Goal: Task Accomplishment & Management: Use online tool/utility

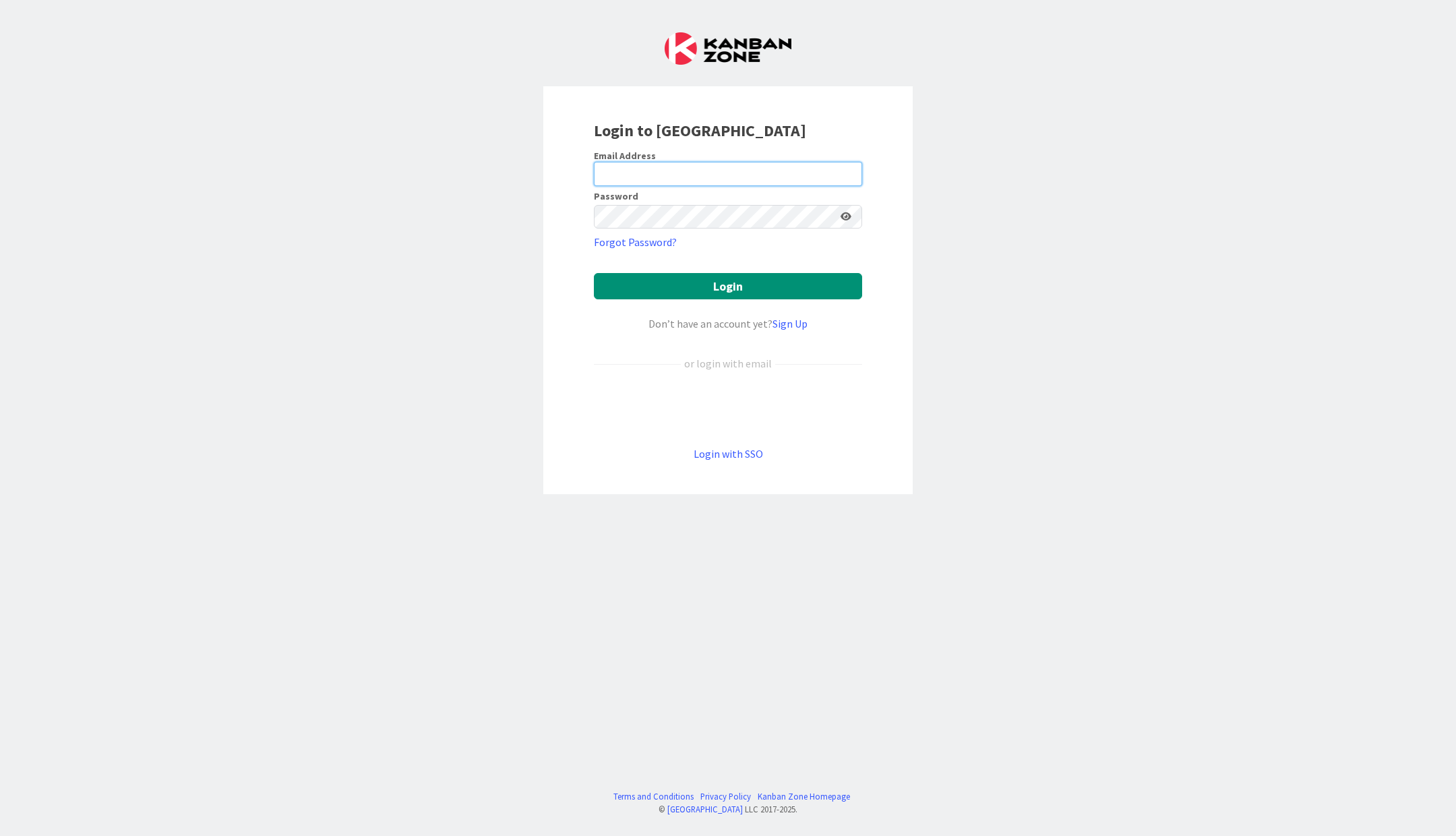
type input "windgaesser@mac.com"
click at [675, 272] on form "Email Address windgaesser@mac.com Password Forgot Password? Login Don’t have an…" at bounding box center [727, 306] width 268 height 312
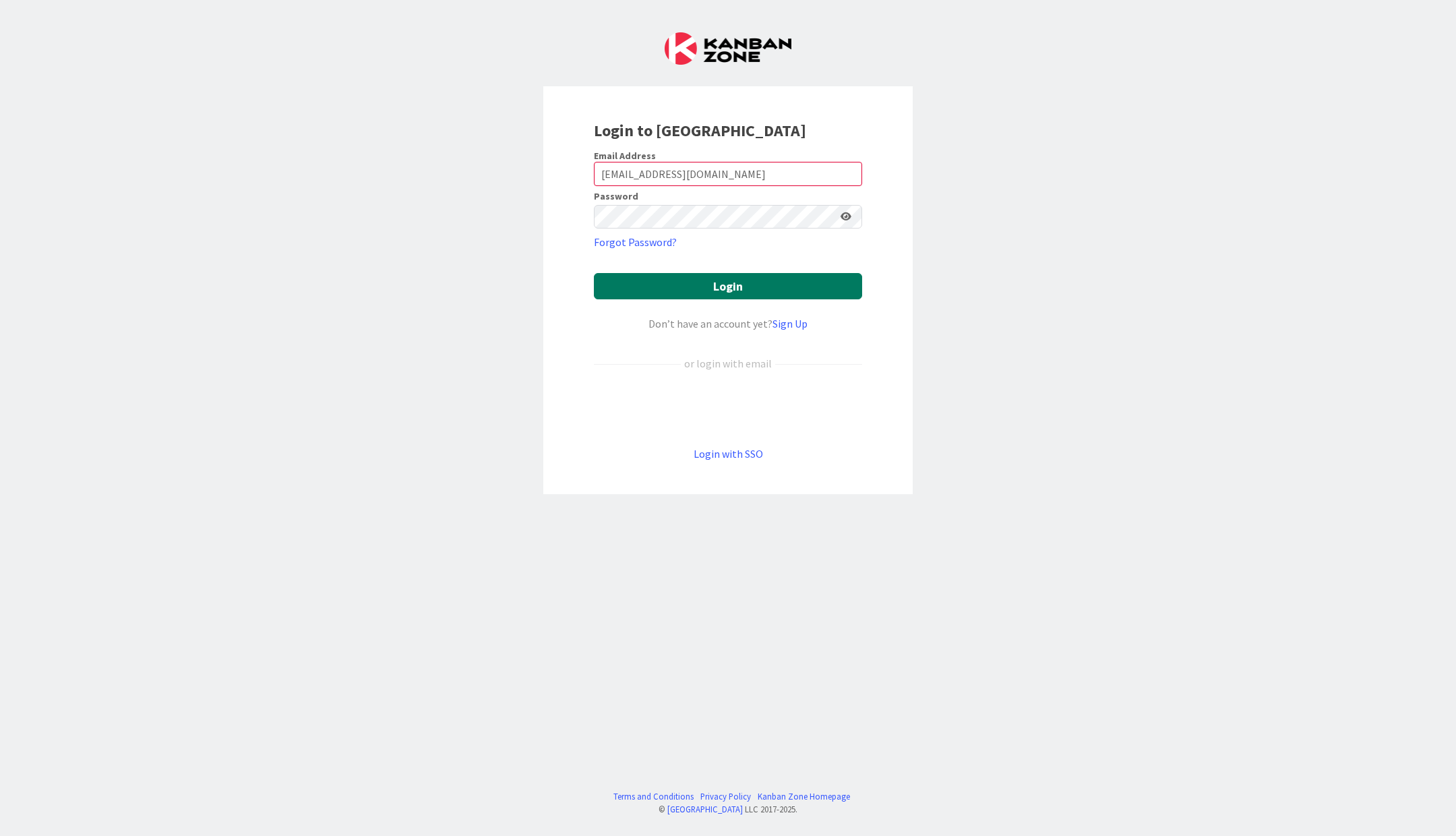
click at [665, 285] on button "Login" at bounding box center [727, 286] width 268 height 26
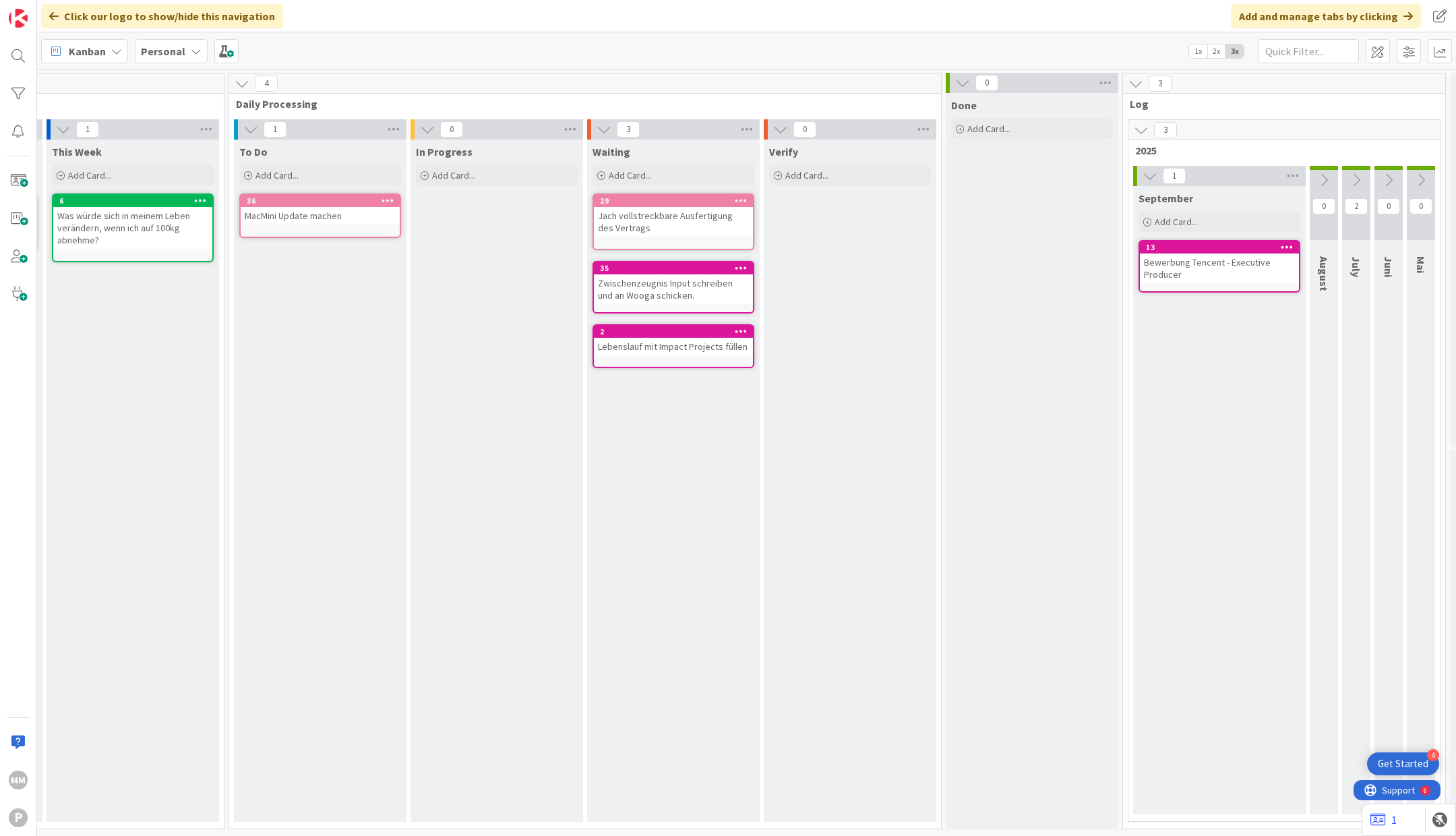
scroll to position [0, 803]
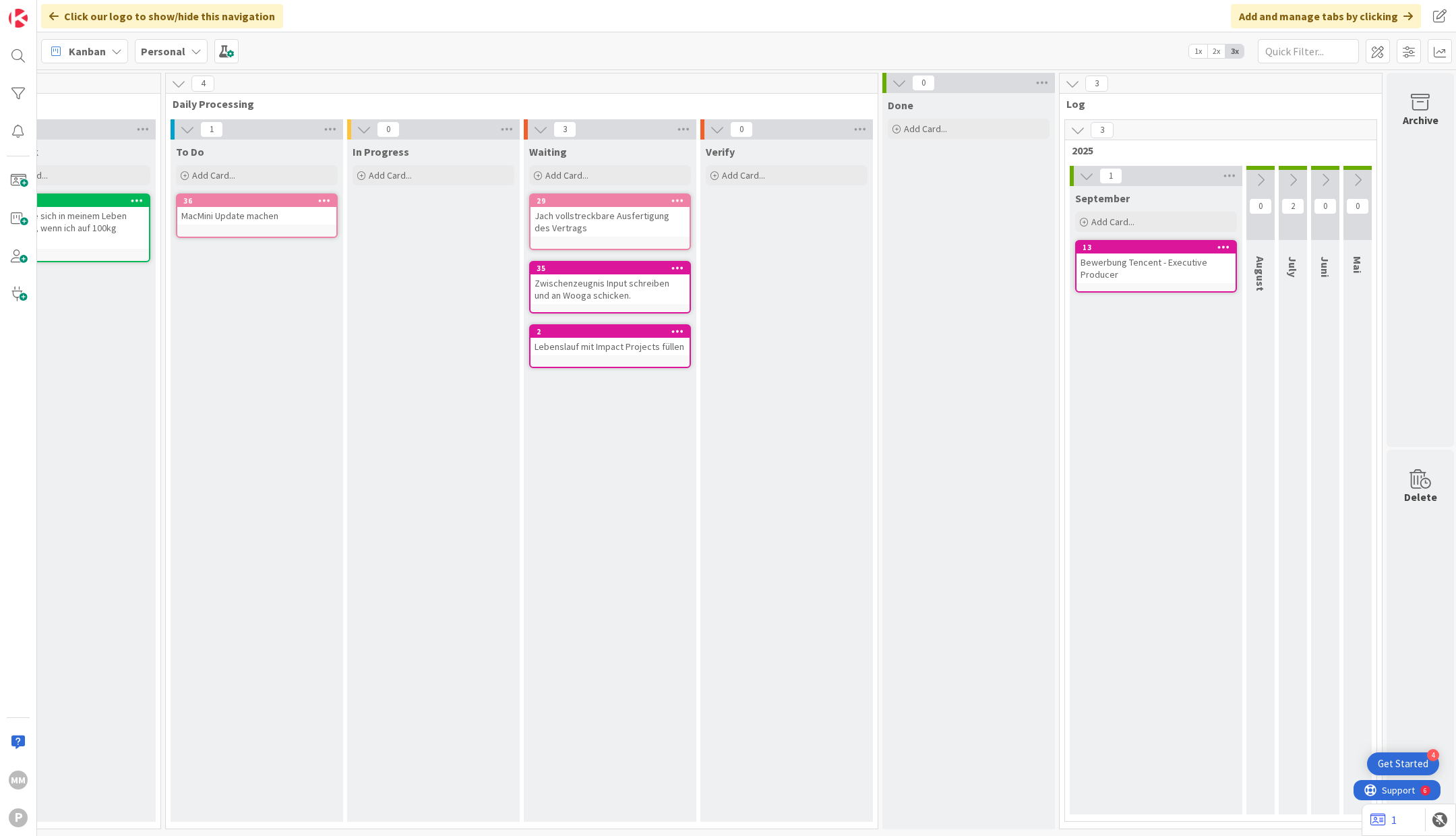
click at [1115, 267] on div "Bewerbung Tencent - Executive Producer" at bounding box center [1156, 268] width 159 height 30
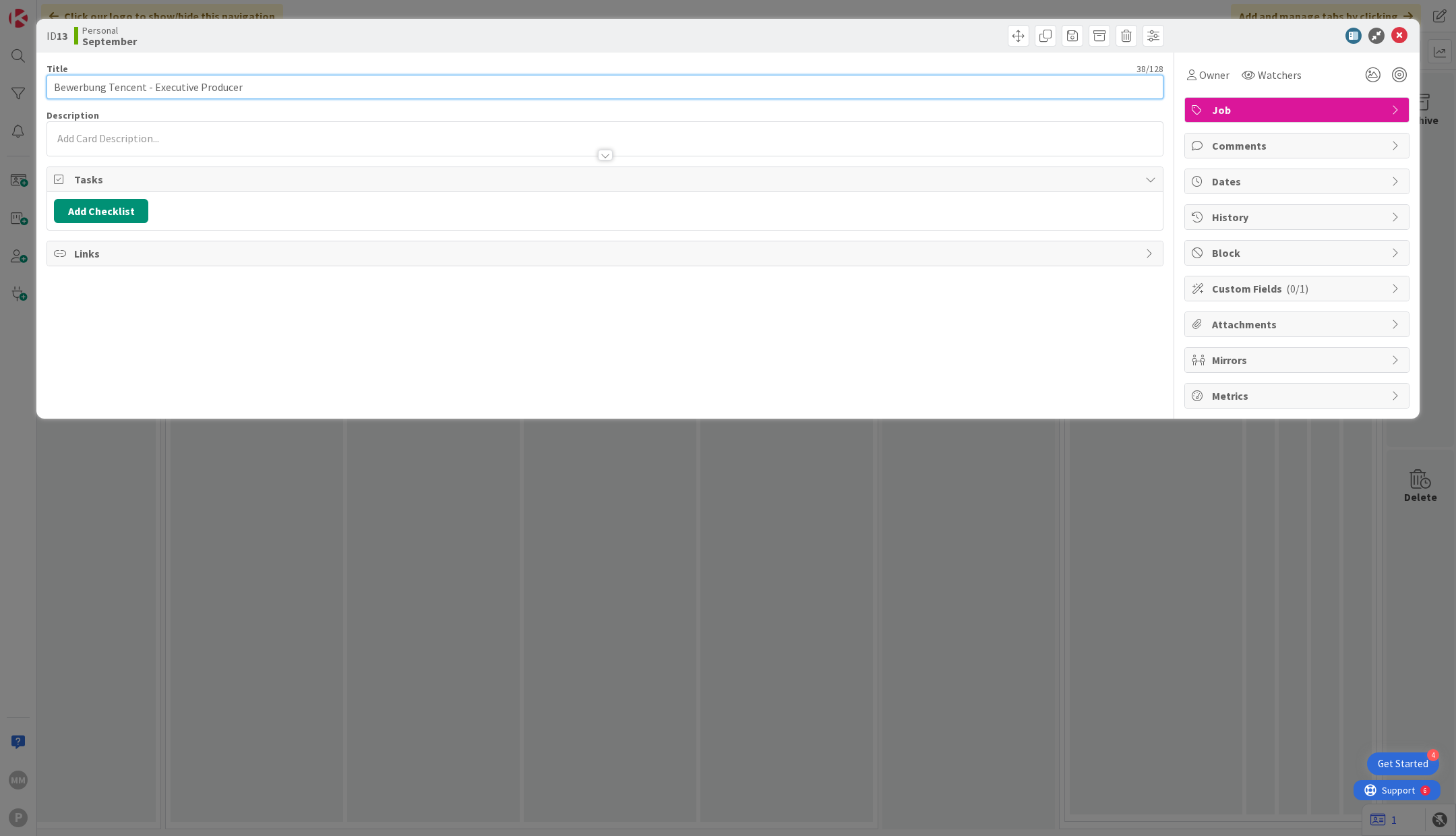
click at [154, 91] on input "Bewerbung Tencent - Executive Producer" at bounding box center [605, 87] width 1117 height 25
type input "NOT done. Bewerbung Tencent - Executive Producer"
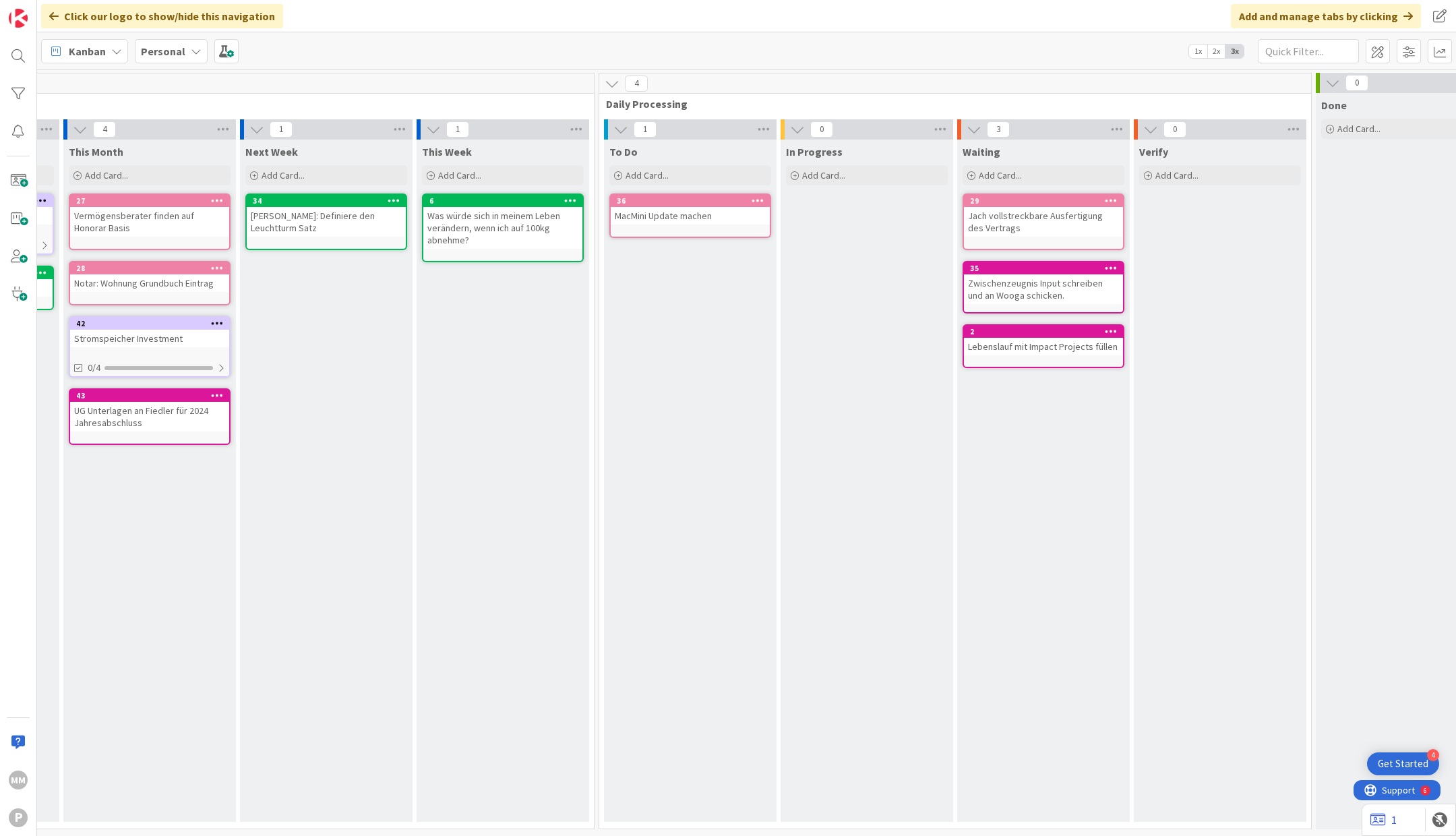
scroll to position [0, 354]
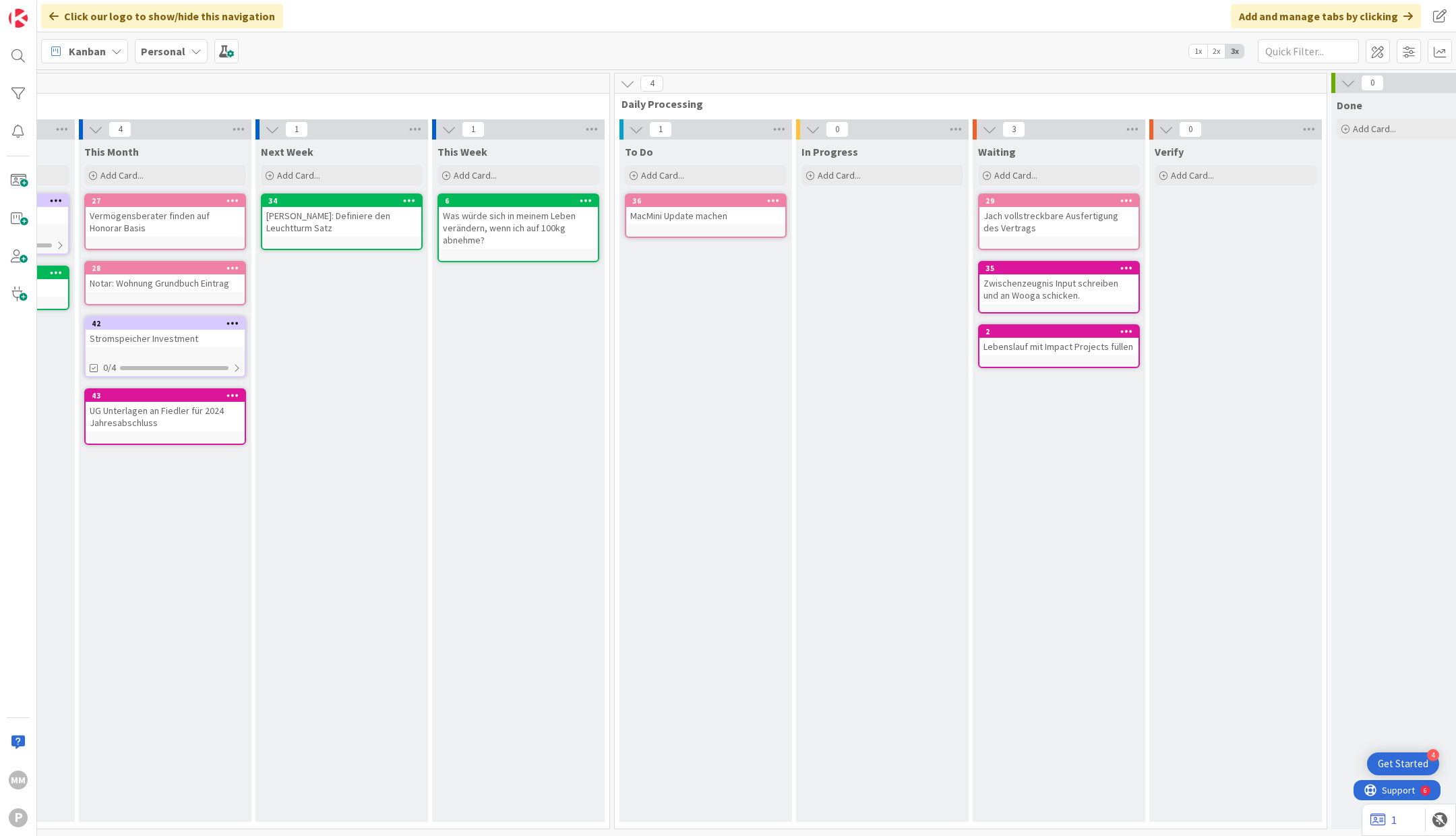
click at [541, 234] on div "Was würde sich in meinem Leben verändern, wenn ich auf 100kg abnehme?" at bounding box center [518, 227] width 159 height 42
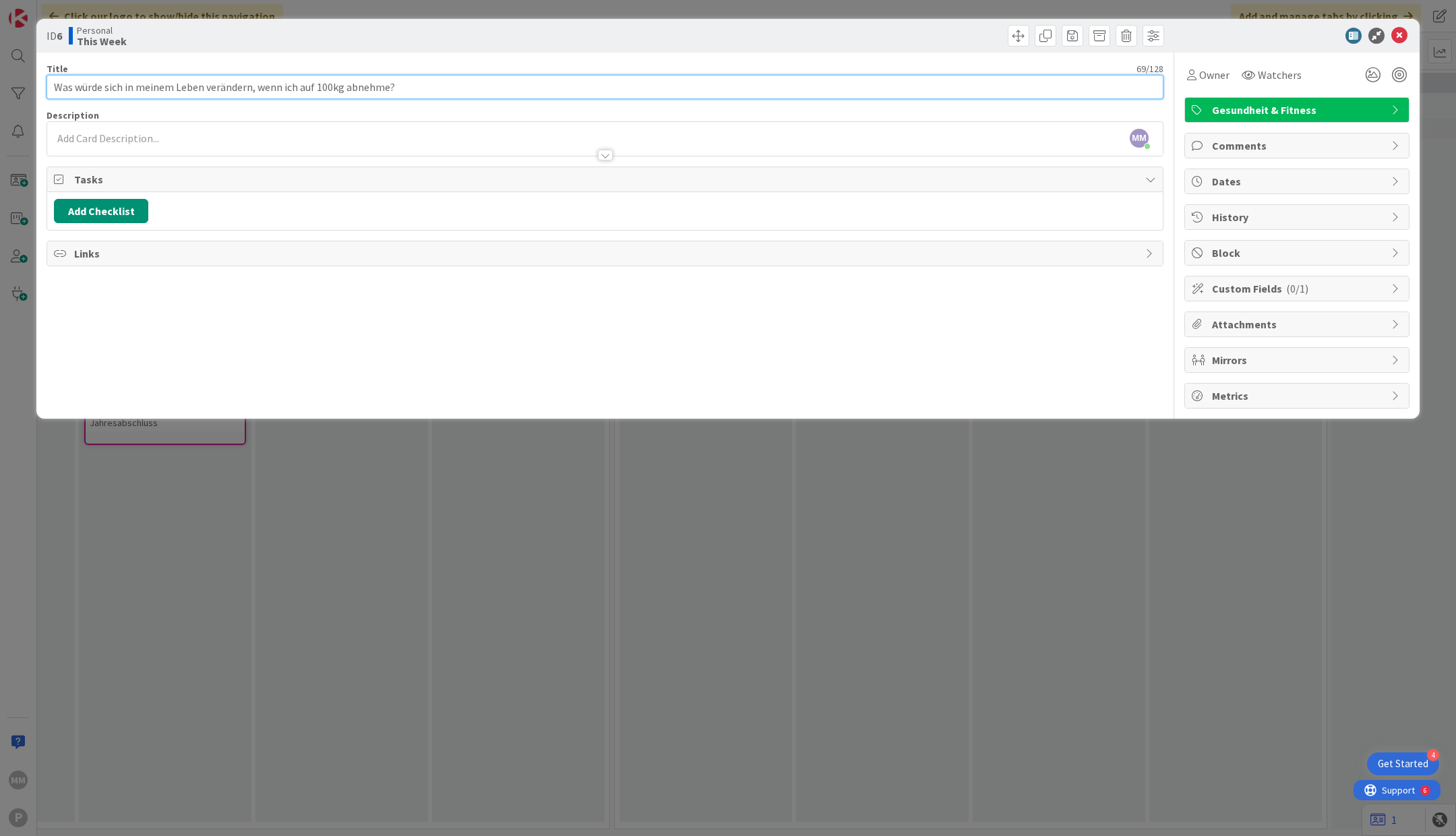
click at [326, 89] on input "Was würde sich in meinem Leben verändern, wenn ich auf 100kg abnehme?" at bounding box center [605, 87] width 1117 height 25
type input "Was würde sich in meinem Leben verändern, wenn ich auf 90kg abnehme?"
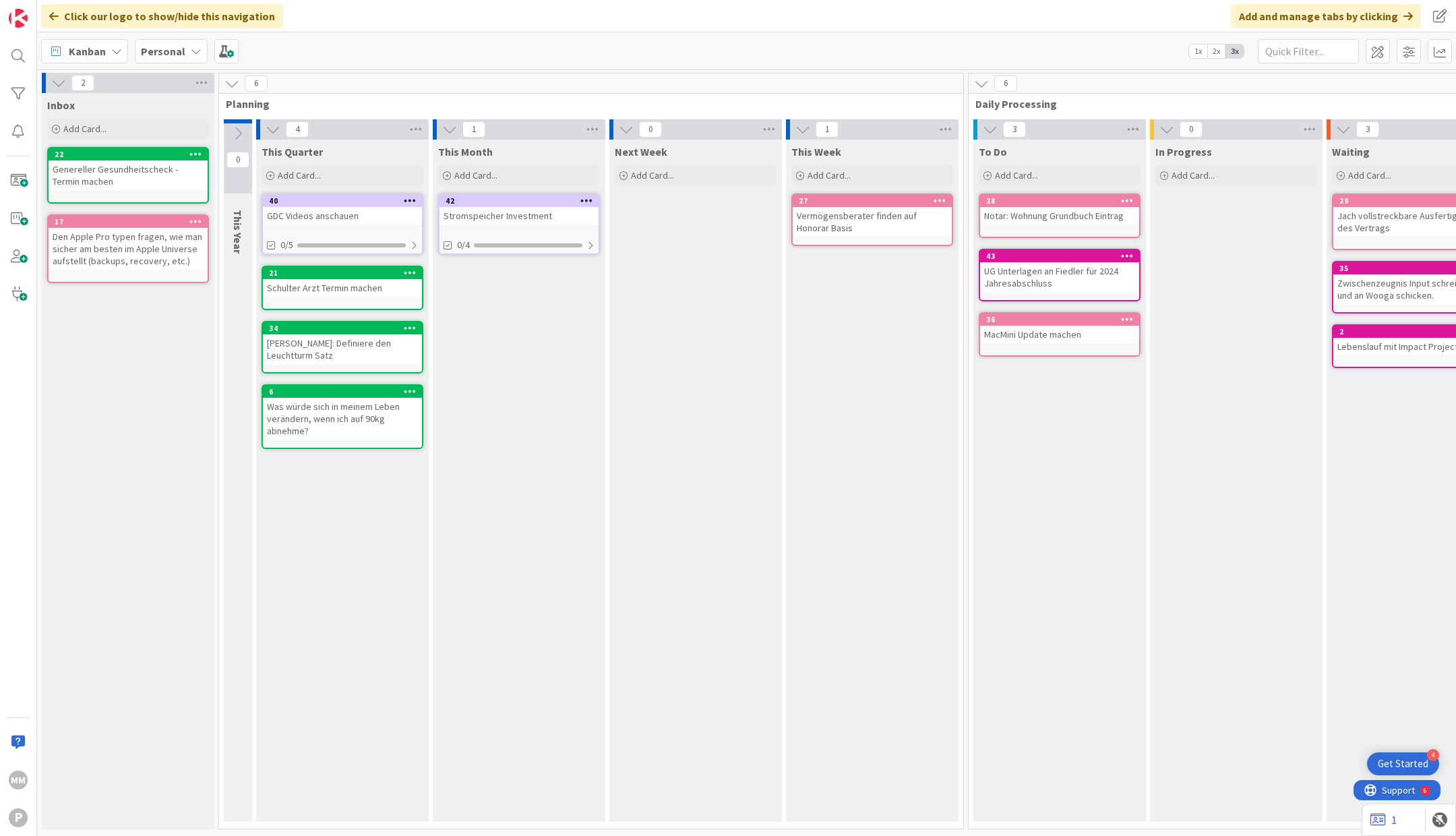
click at [241, 141] on button at bounding box center [238, 133] width 28 height 20
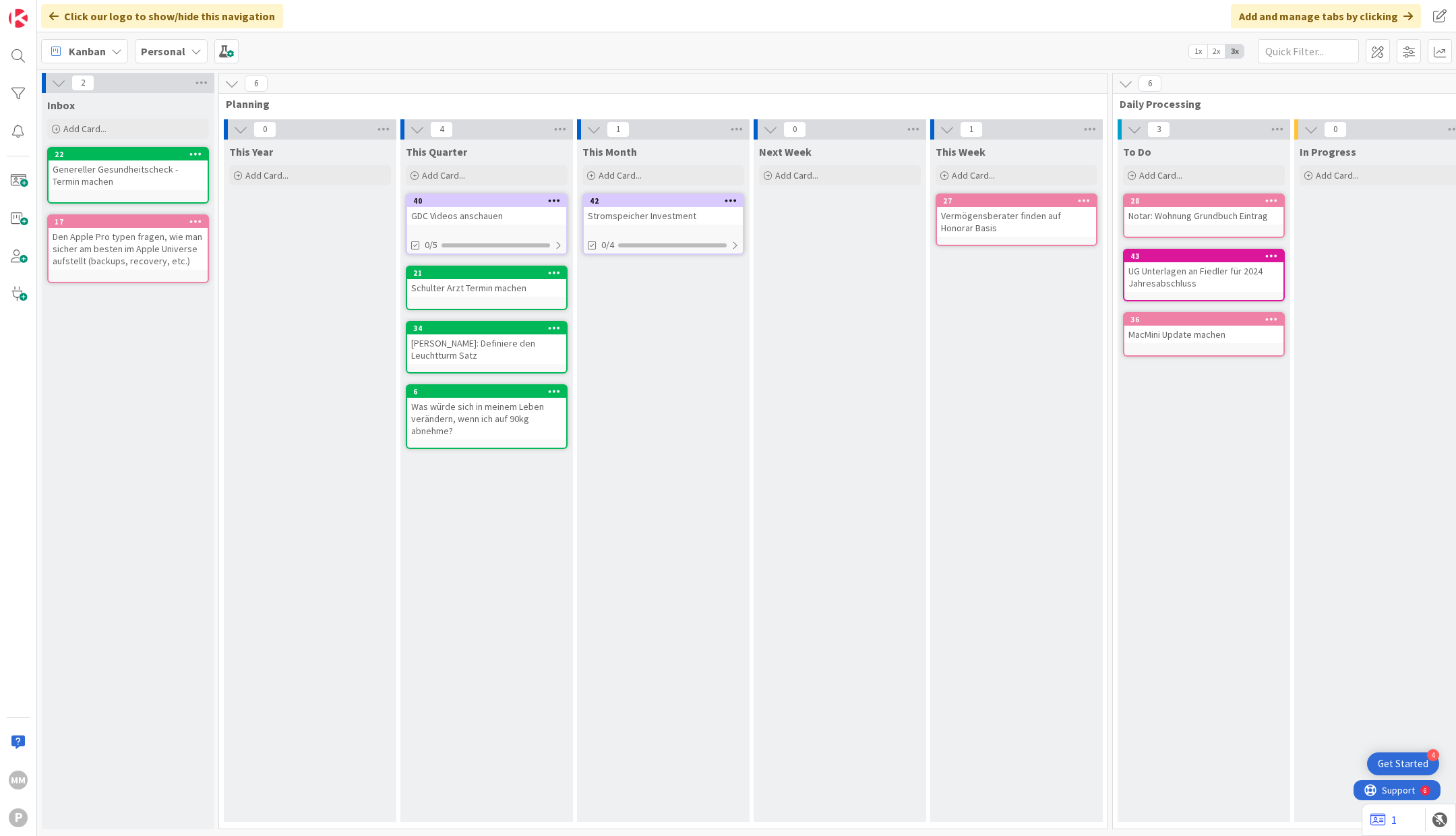
click at [246, 133] on icon at bounding box center [241, 129] width 15 height 15
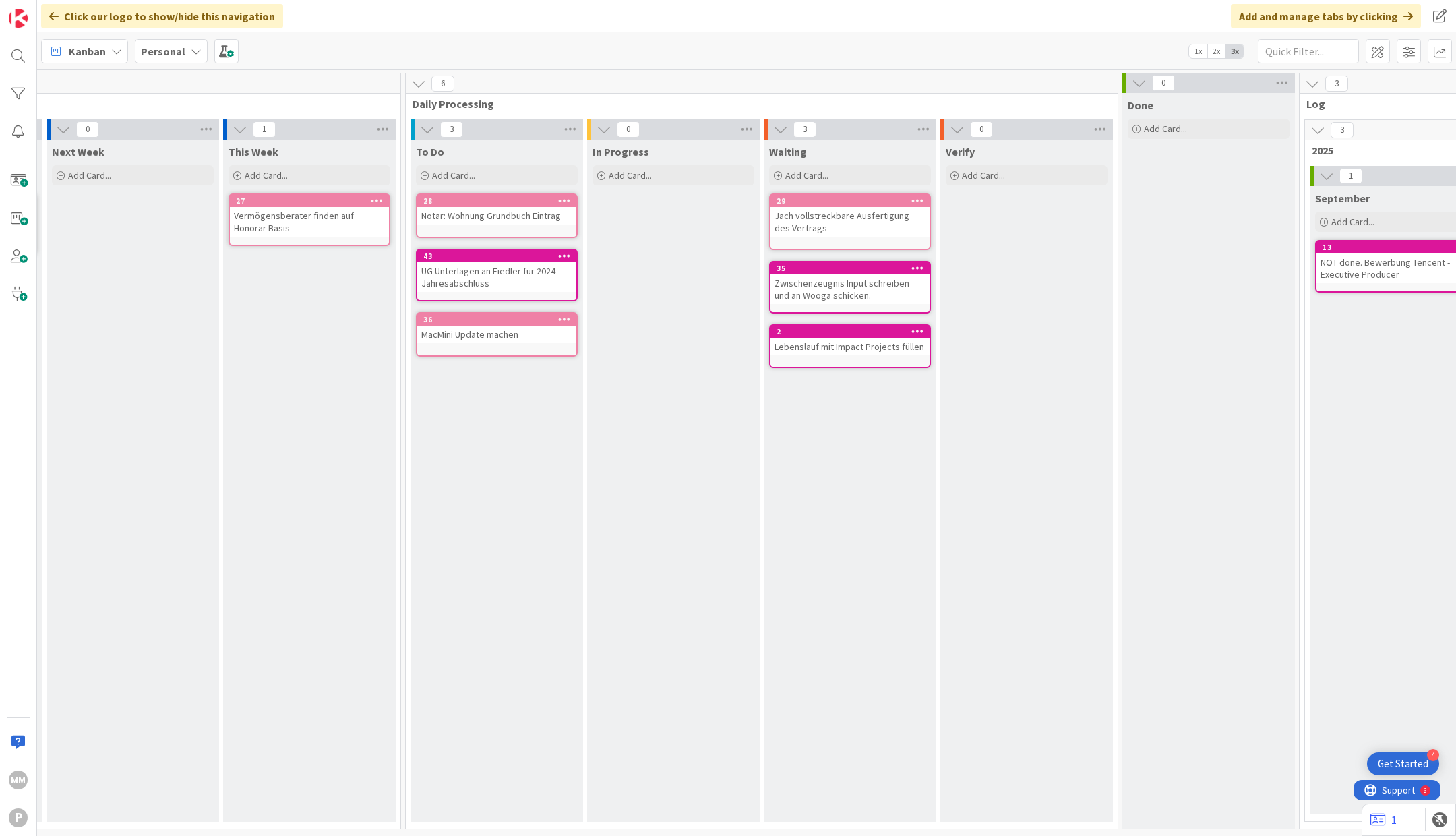
scroll to position [0, 688]
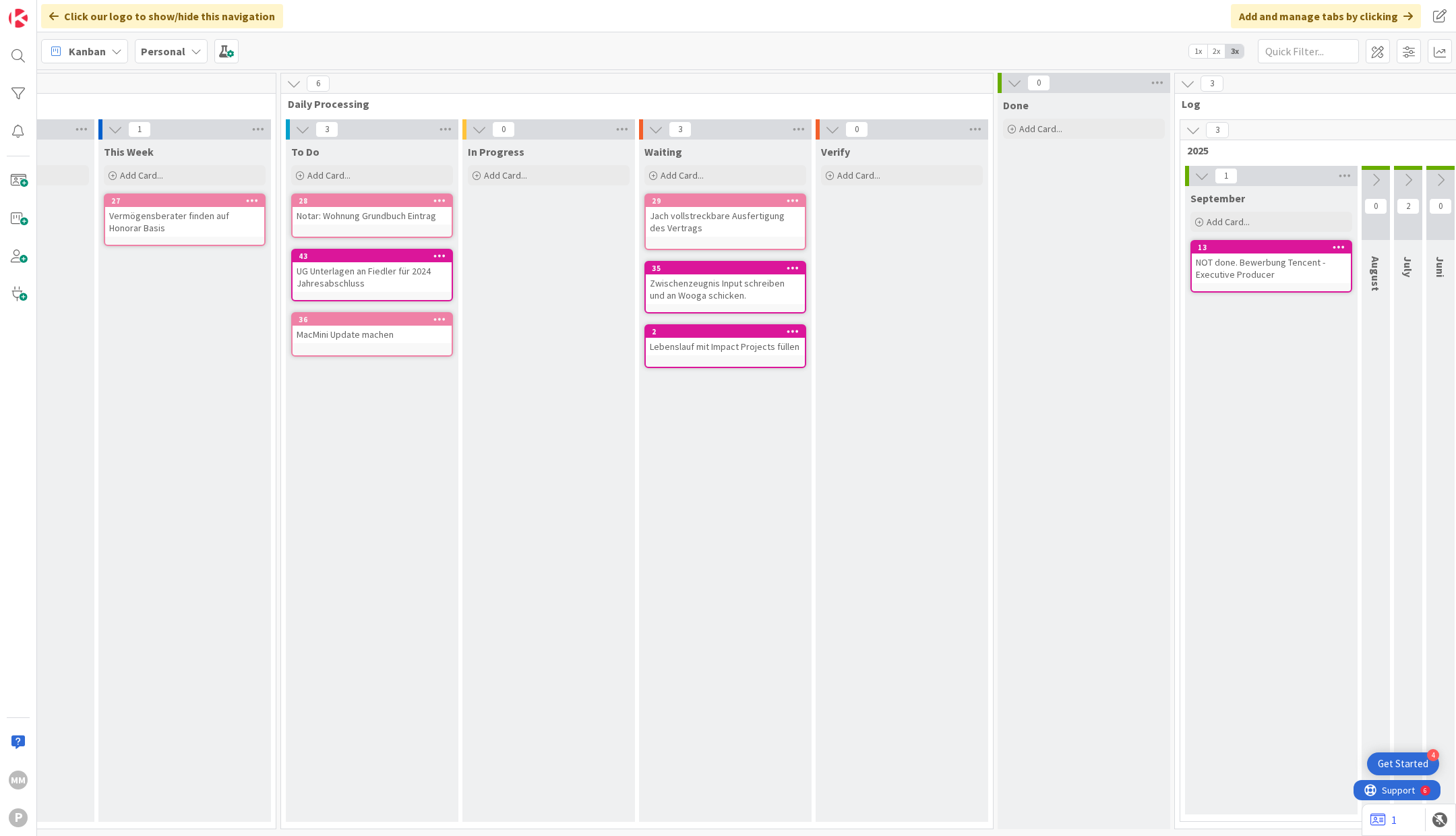
click at [383, 207] on div "Notar: Wohnung Grundbuch Eintrag" at bounding box center [372, 215] width 159 height 18
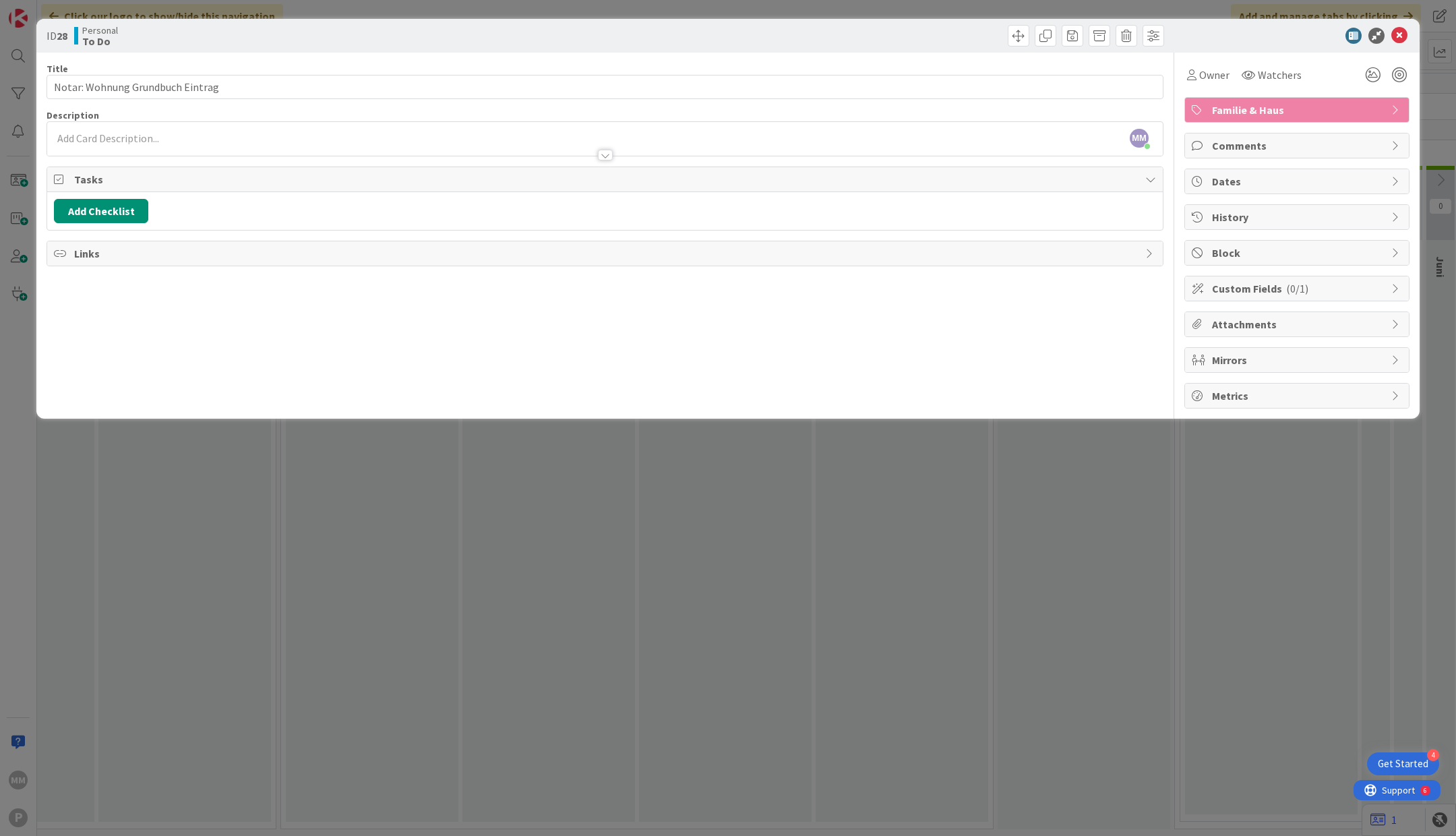
click at [1253, 148] on span "Comments" at bounding box center [1298, 146] width 172 height 16
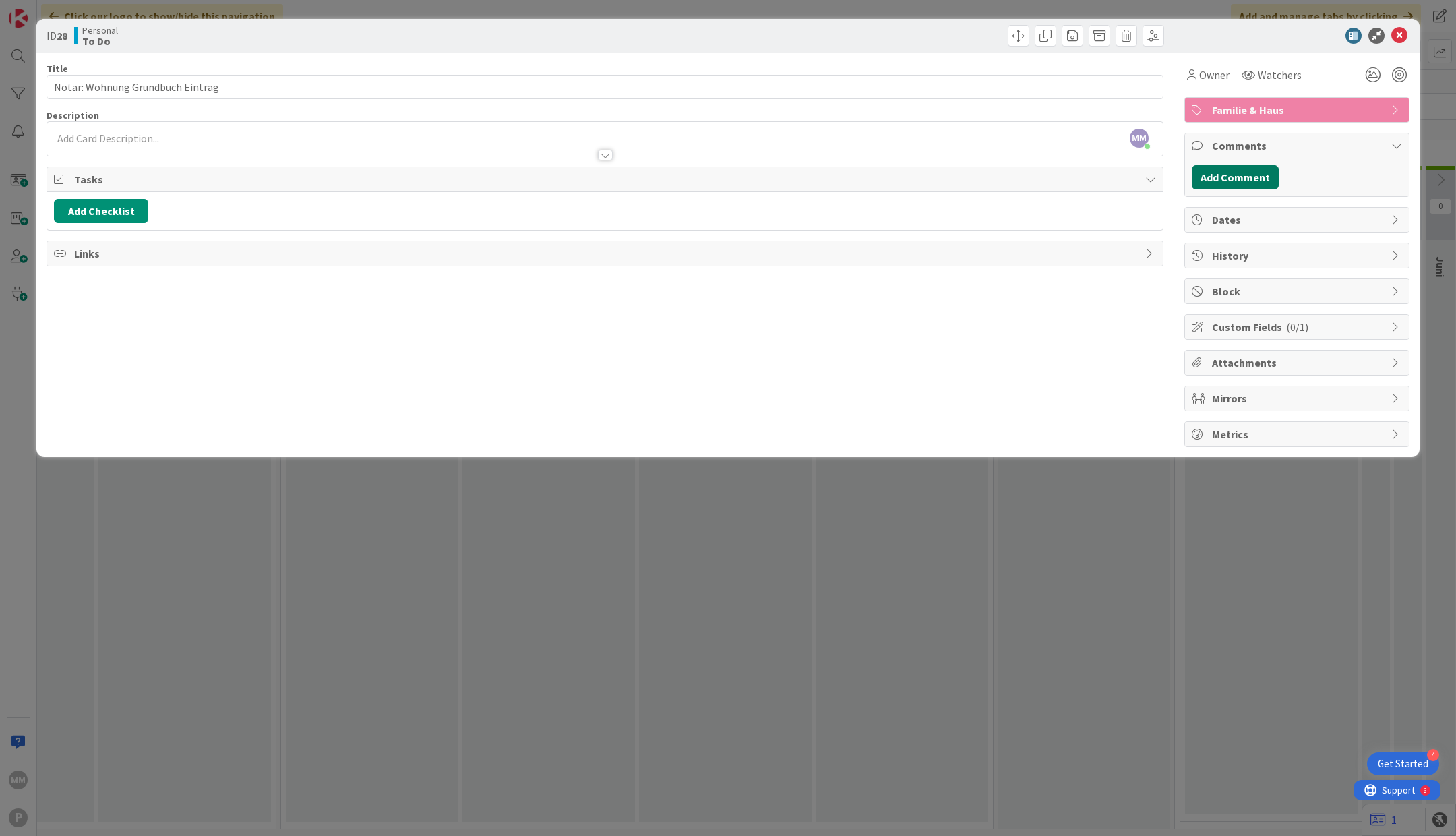
click at [1241, 176] on button "Add Comment" at bounding box center [1235, 177] width 87 height 25
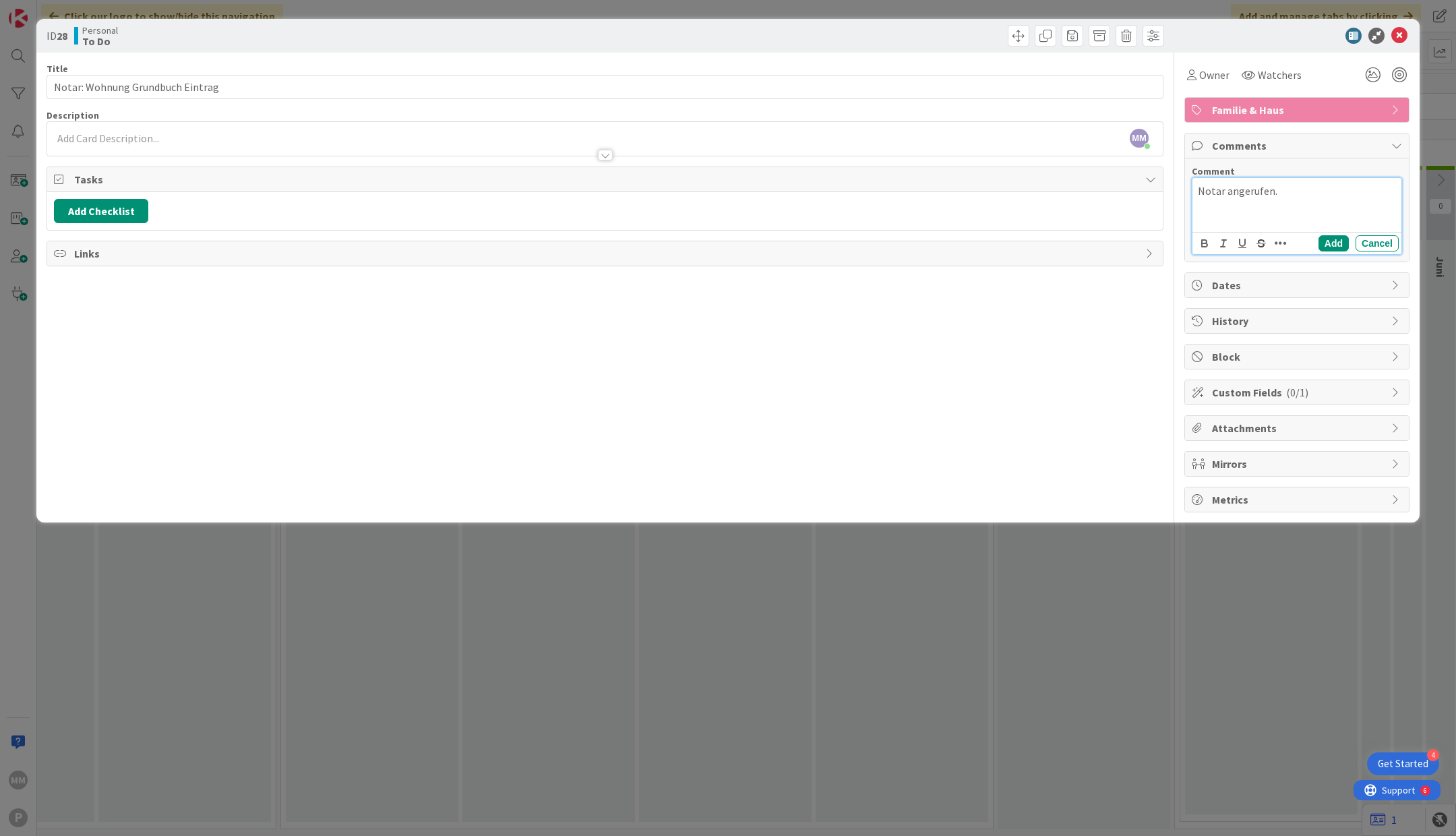
click at [1278, 241] on icon "button" at bounding box center [1280, 243] width 12 height 13
click at [1175, 318] on div "Title 32 / 128 Notar: Wohnung Grundbuch Eintrag Description MM Martin Müller ju…" at bounding box center [728, 283] width 1363 height 460
click at [1281, 241] on icon "button" at bounding box center [1280, 243] width 12 height 13
click at [1282, 191] on p "Notar angerufen." at bounding box center [1297, 191] width 198 height 15
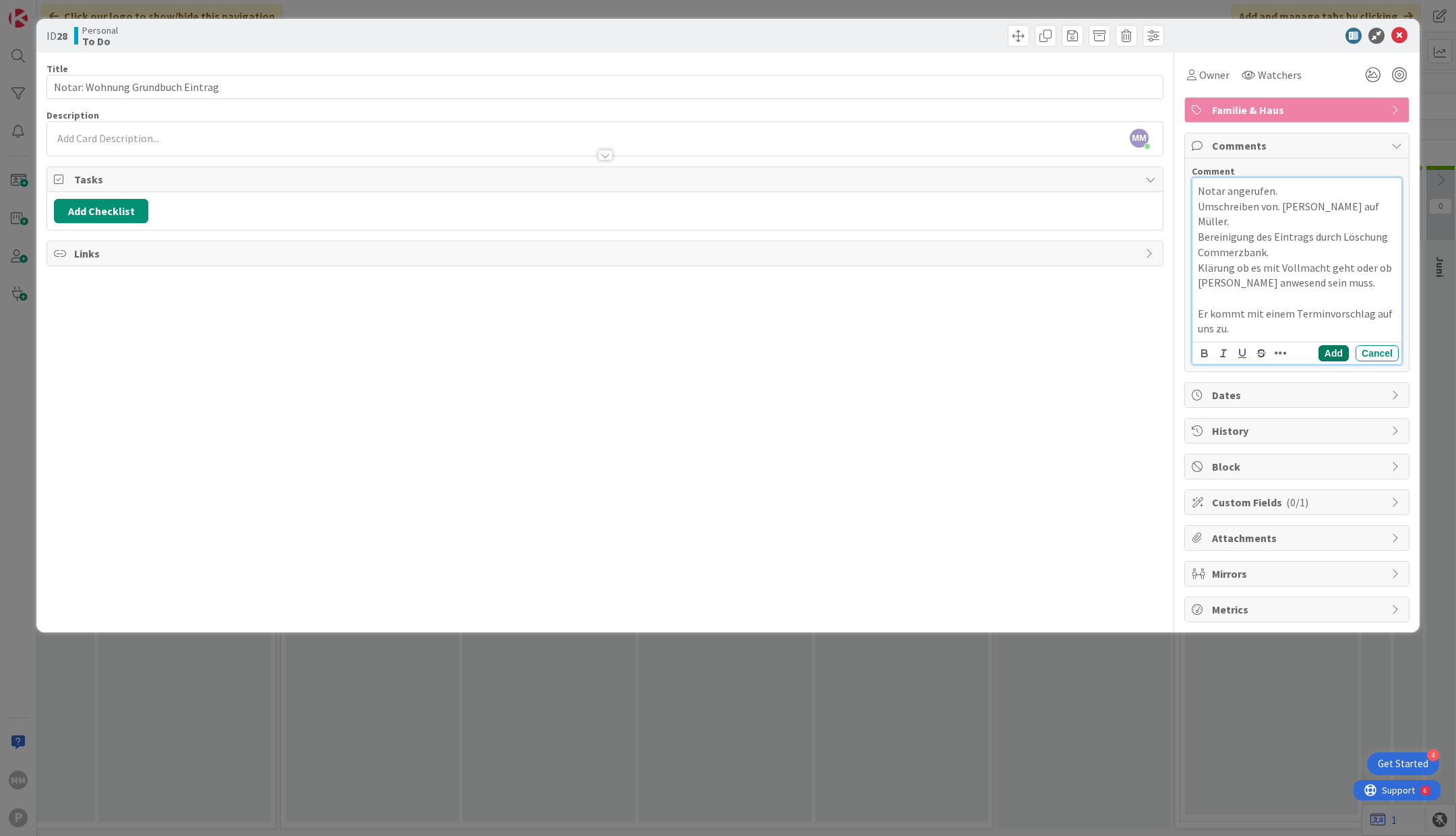
click at [1336, 346] on button "Add" at bounding box center [1334, 353] width 30 height 16
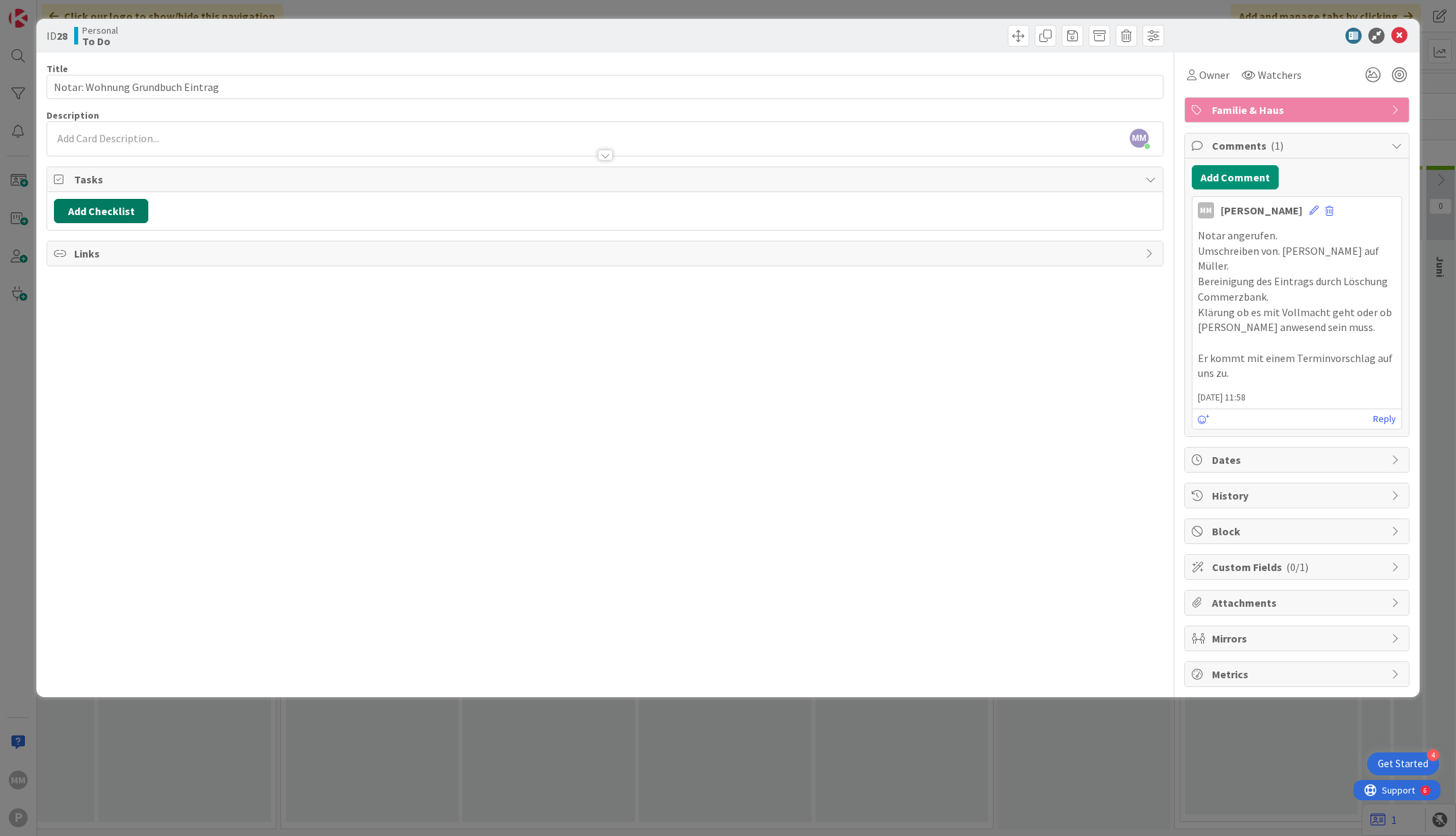
click at [132, 211] on button "Add Checklist" at bounding box center [101, 211] width 94 height 25
type input "K"
type input "Steps"
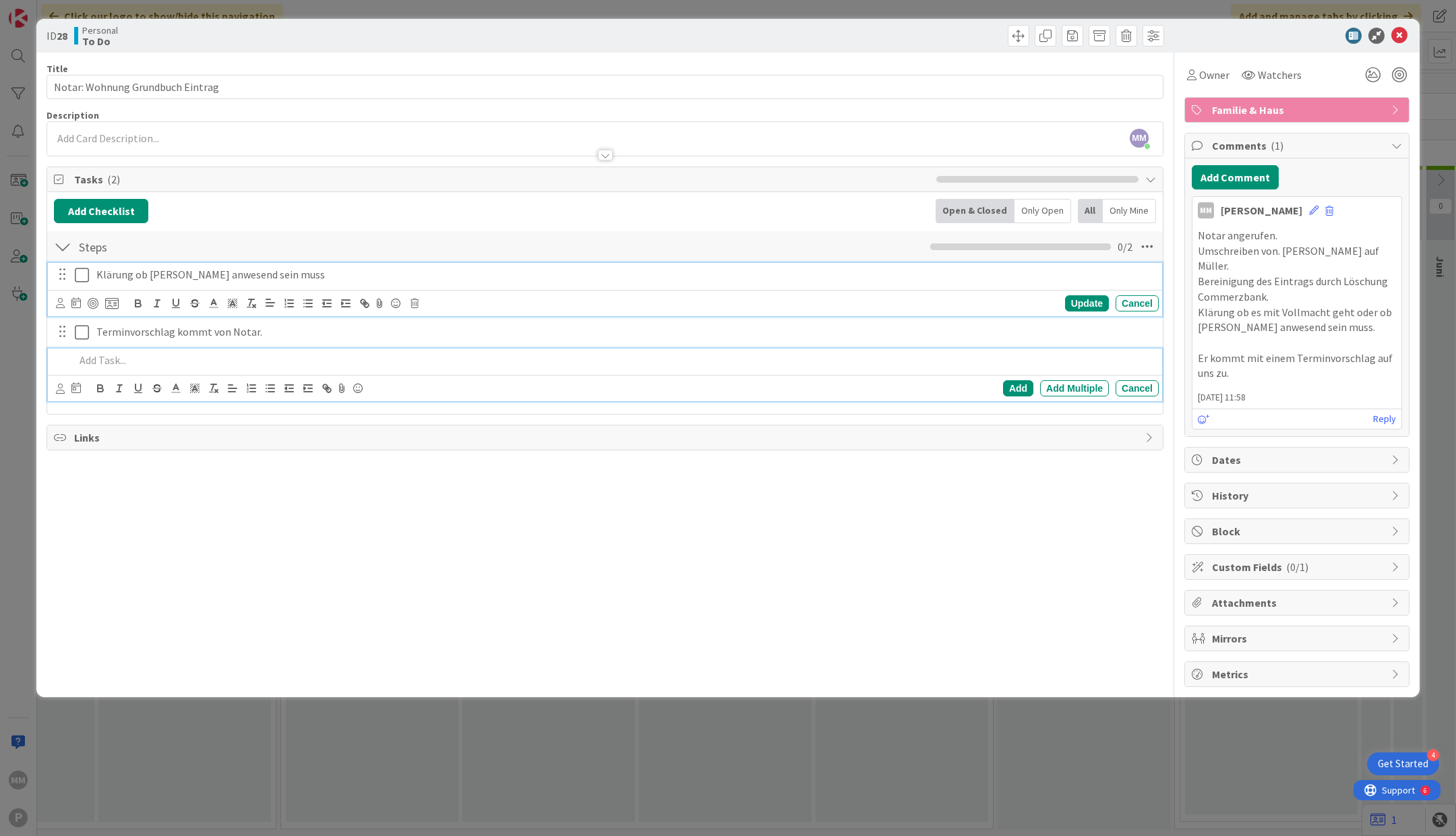
click at [272, 271] on p "Klärung ob Carola anwesend sein muss" at bounding box center [625, 275] width 1057 height 15
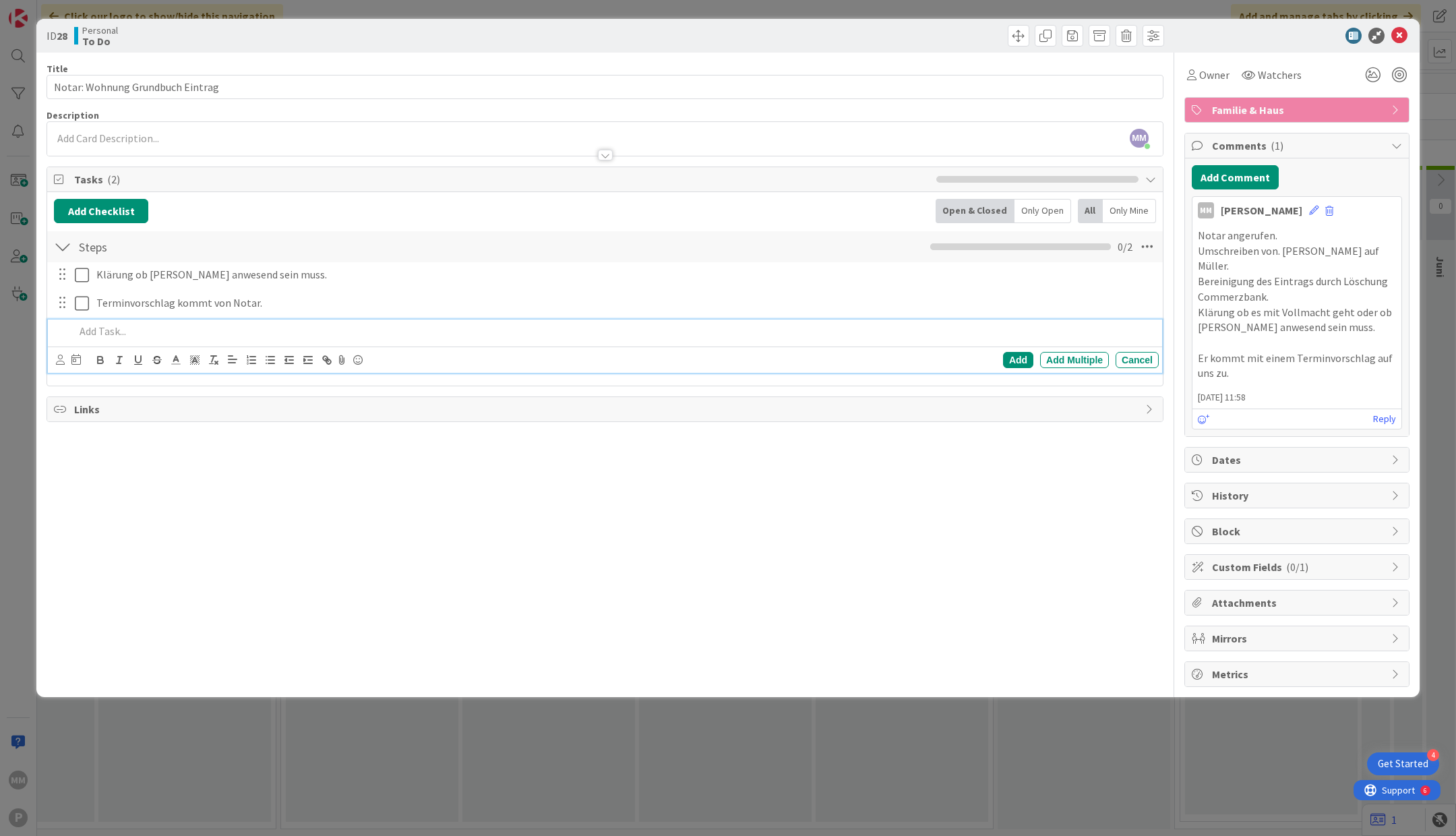
click at [235, 331] on p at bounding box center [613, 331] width 1078 height 15
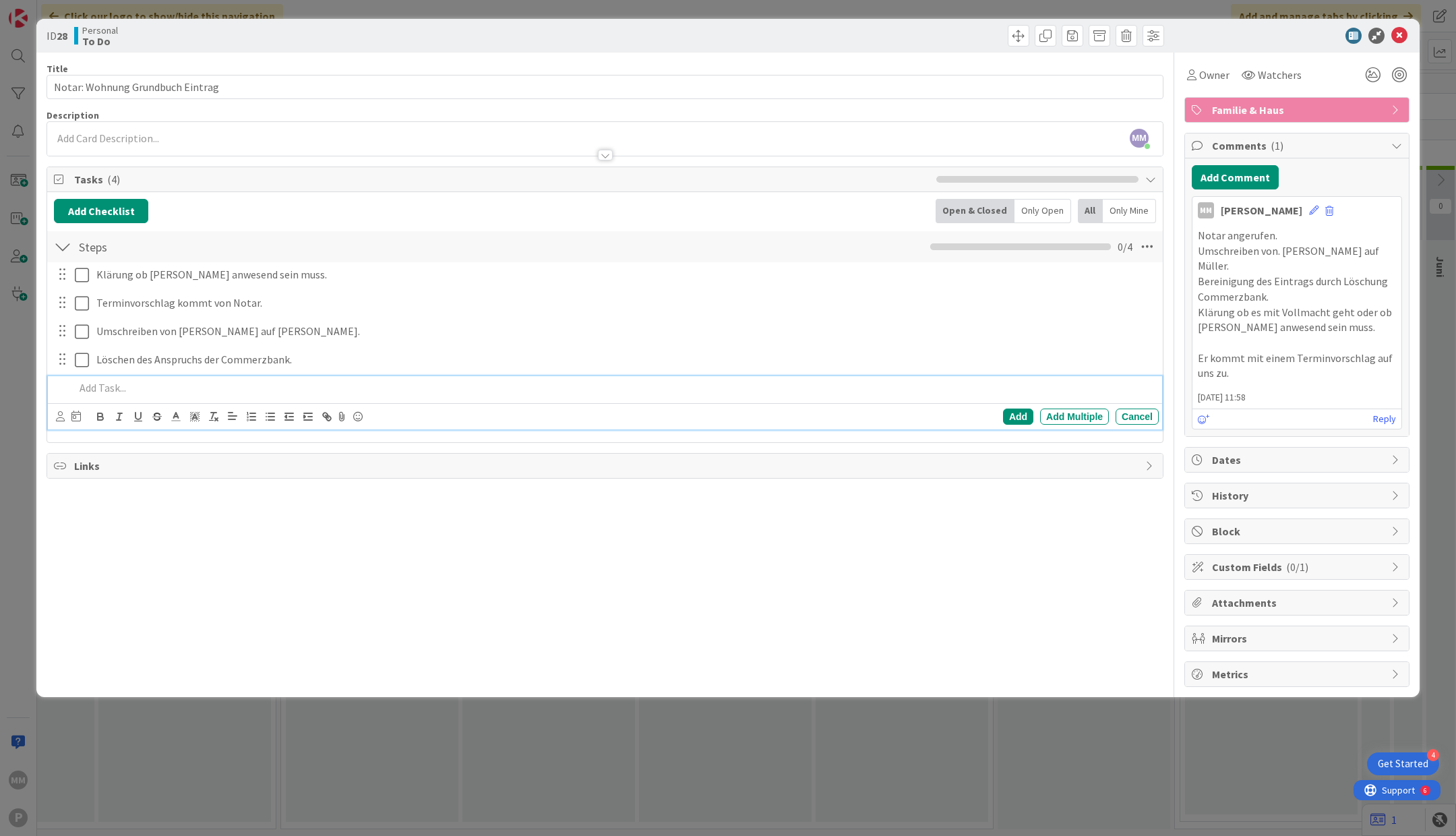
click at [379, 778] on div "ID 28 Personal To Do Title 32 / 128 Notar: Wohnung Grundbuch Eintrag Descriptio…" at bounding box center [728, 418] width 1456 height 836
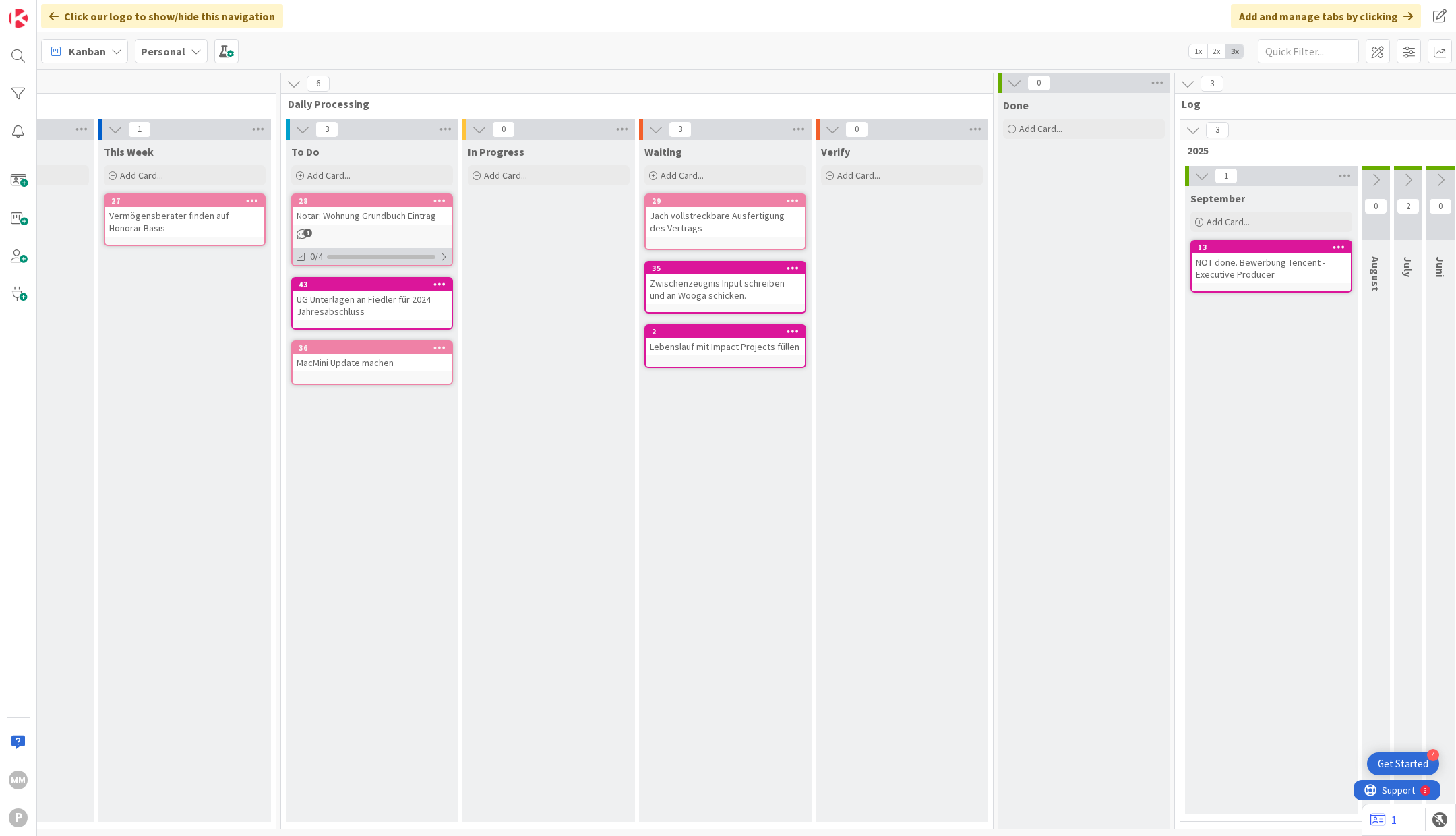
click at [447, 251] on div "0/4" at bounding box center [372, 257] width 159 height 17
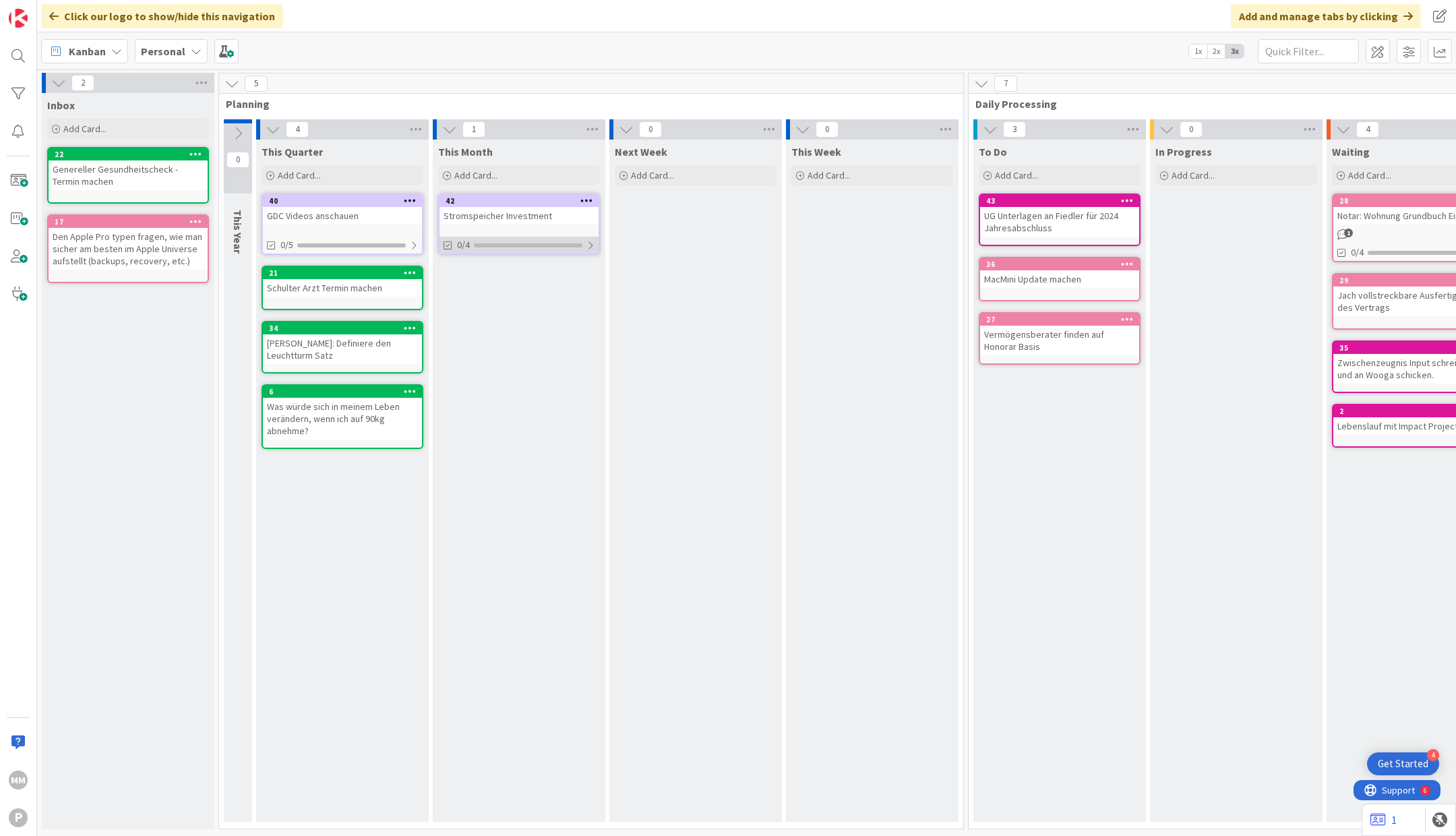
click at [598, 242] on div "0/4" at bounding box center [519, 245] width 159 height 17
click at [492, 342] on button "Show Full Tasks" at bounding box center [474, 342] width 58 height 15
click at [485, 389] on button "Hide Full Tasks" at bounding box center [472, 381] width 54 height 15
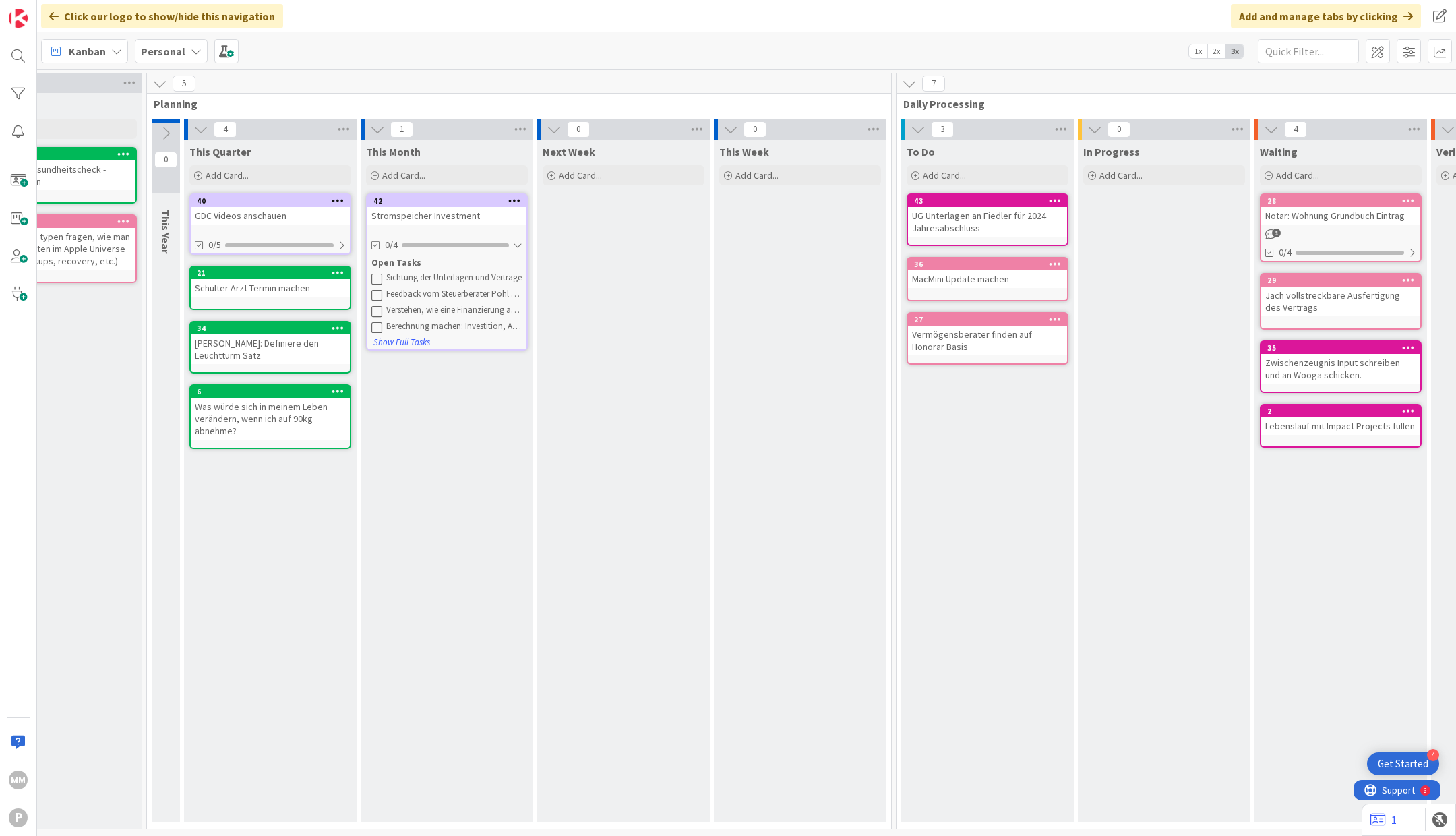
scroll to position [0, 112]
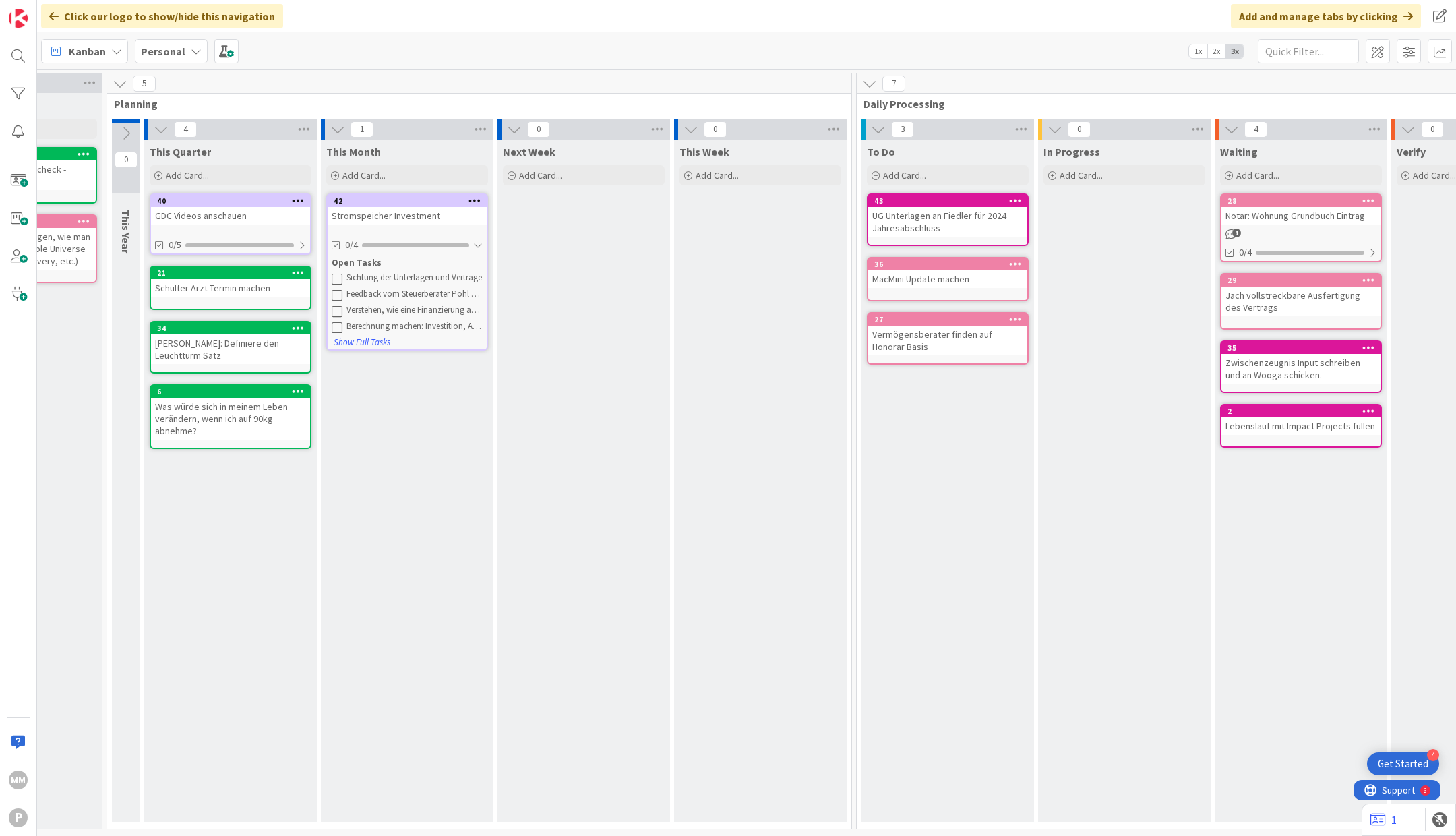
click at [1232, 232] on span "1" at bounding box center [1237, 233] width 8 height 8
